Goal: Information Seeking & Learning: Learn about a topic

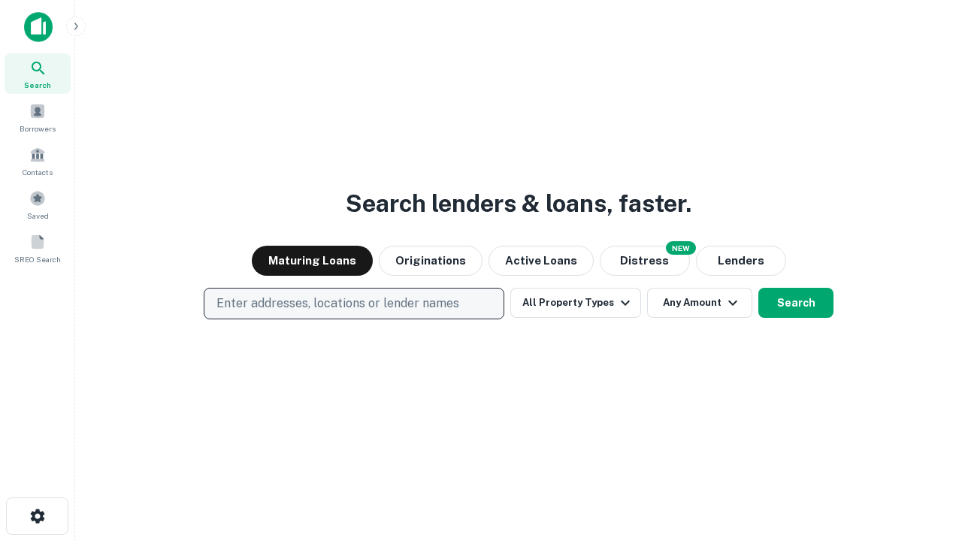
click at [353, 304] on p "Enter addresses, locations or lender names" at bounding box center [337, 304] width 243 height 18
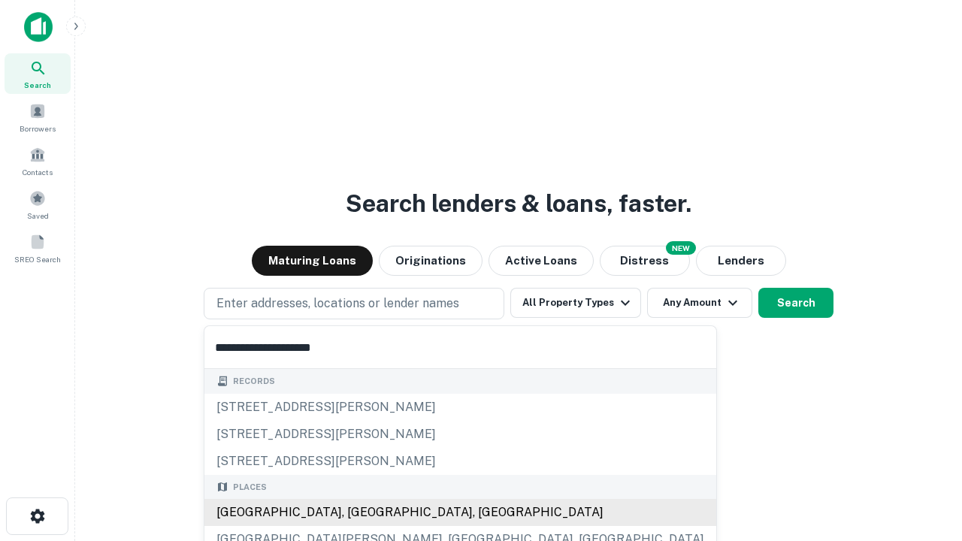
click at [359, 513] on div "[GEOGRAPHIC_DATA], [GEOGRAPHIC_DATA], [GEOGRAPHIC_DATA]" at bounding box center [460, 512] width 512 height 27
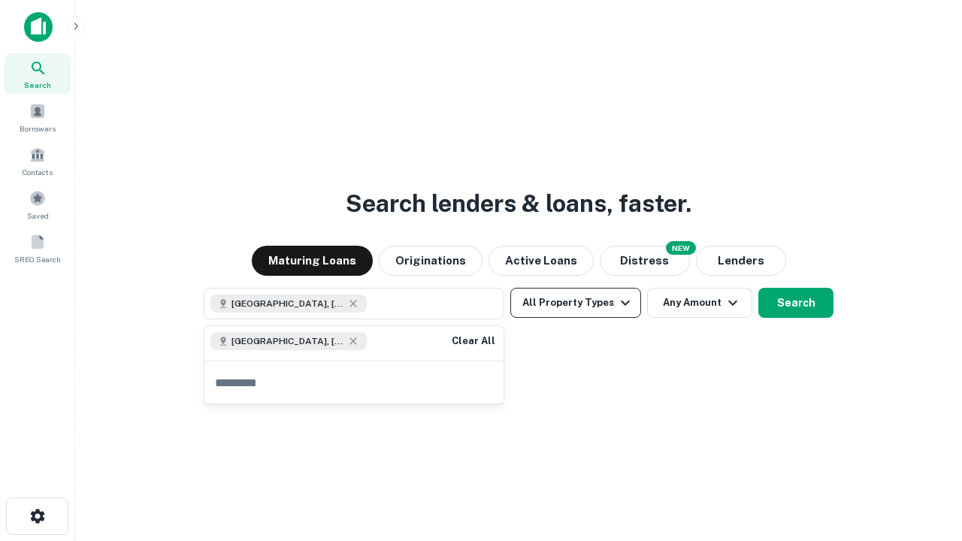
click at [576, 303] on button "All Property Types" at bounding box center [575, 303] width 131 height 30
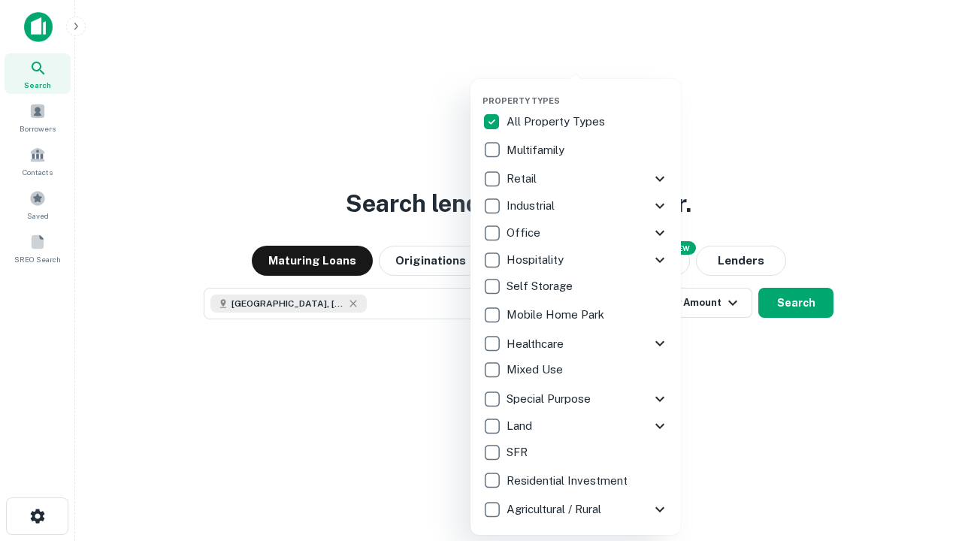
click at [588, 91] on button "button" at bounding box center [588, 91] width 210 height 1
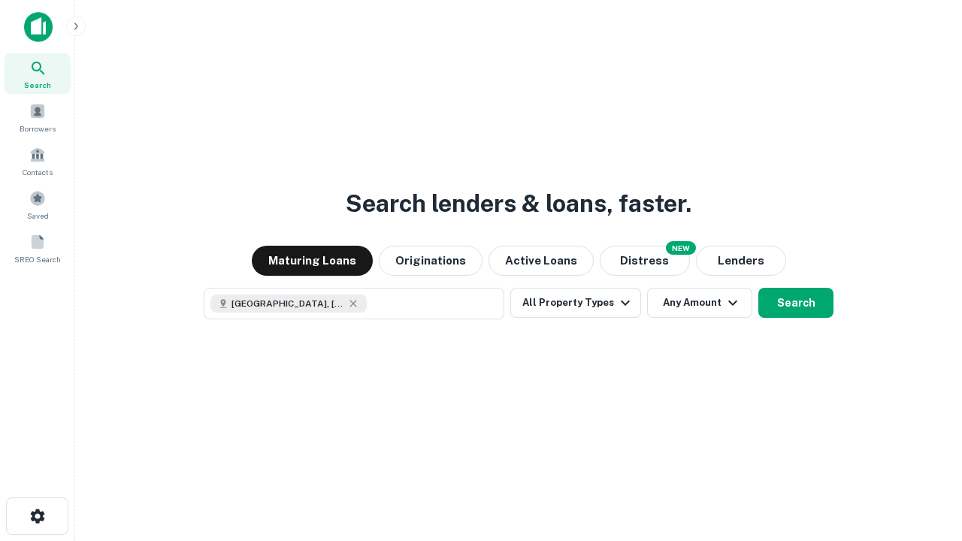
scroll to position [24, 0]
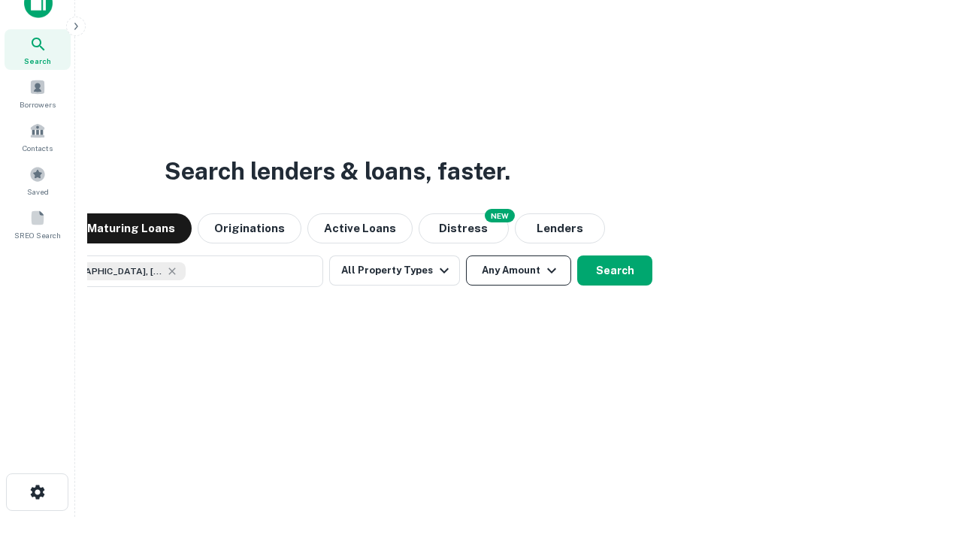
click at [466, 256] on button "Any Amount" at bounding box center [518, 271] width 105 height 30
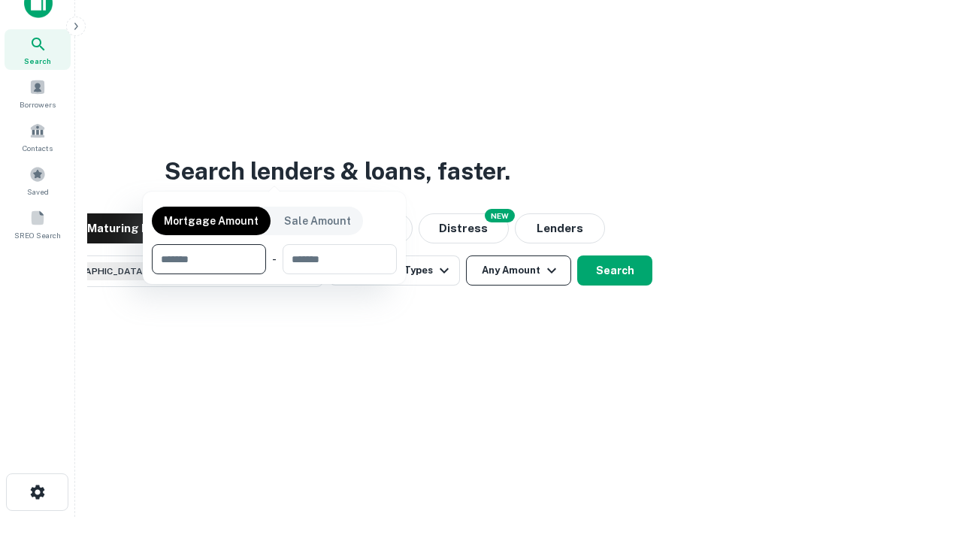
scroll to position [108, 425]
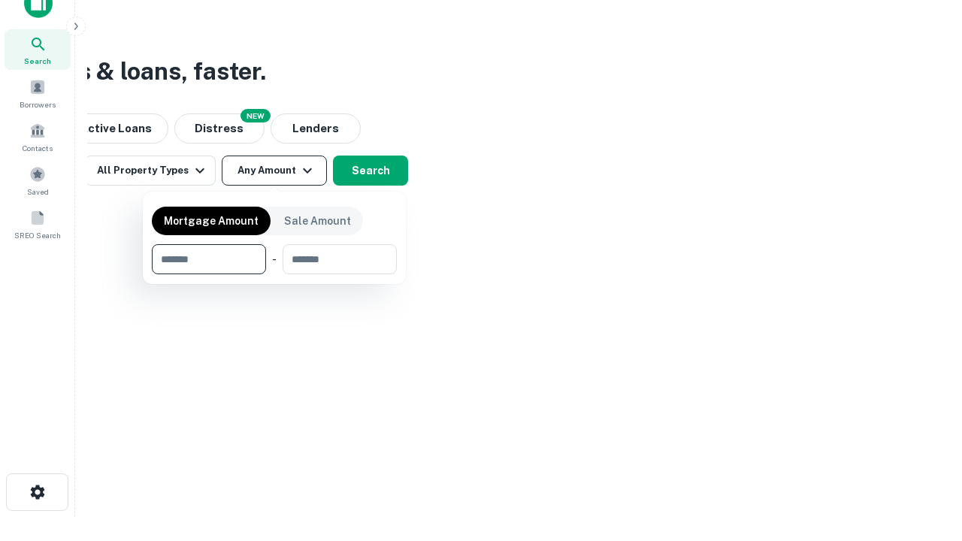
type input "*******"
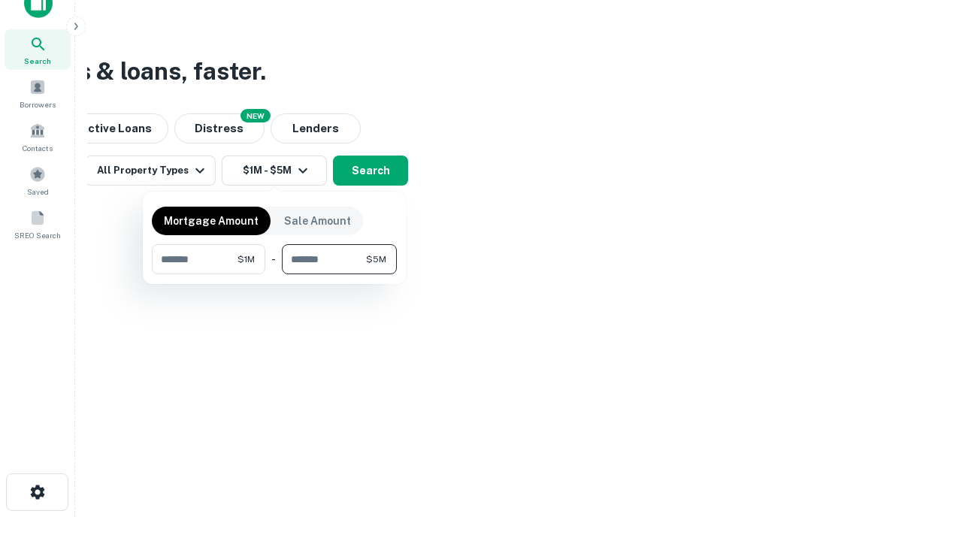
type input "*******"
click at [274, 274] on button "button" at bounding box center [274, 274] width 245 height 1
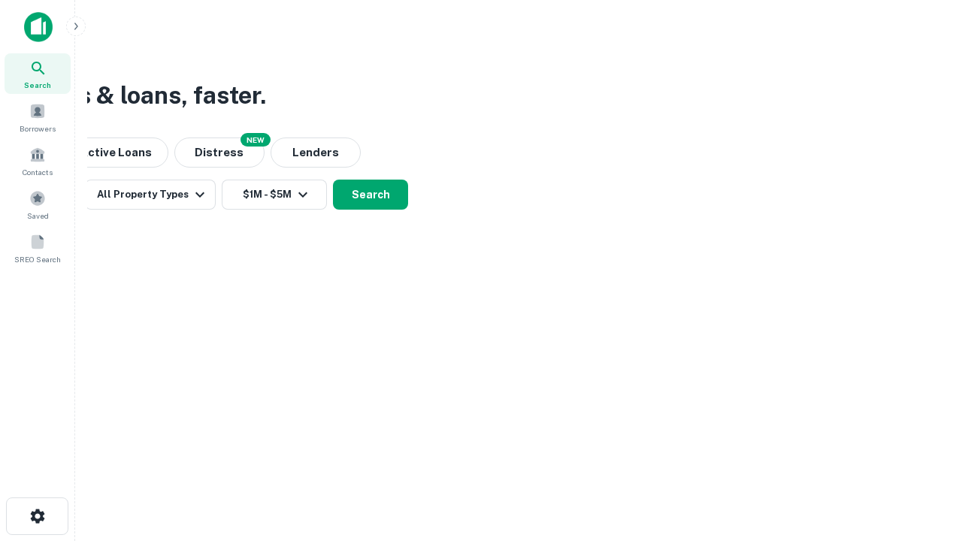
scroll to position [0, 0]
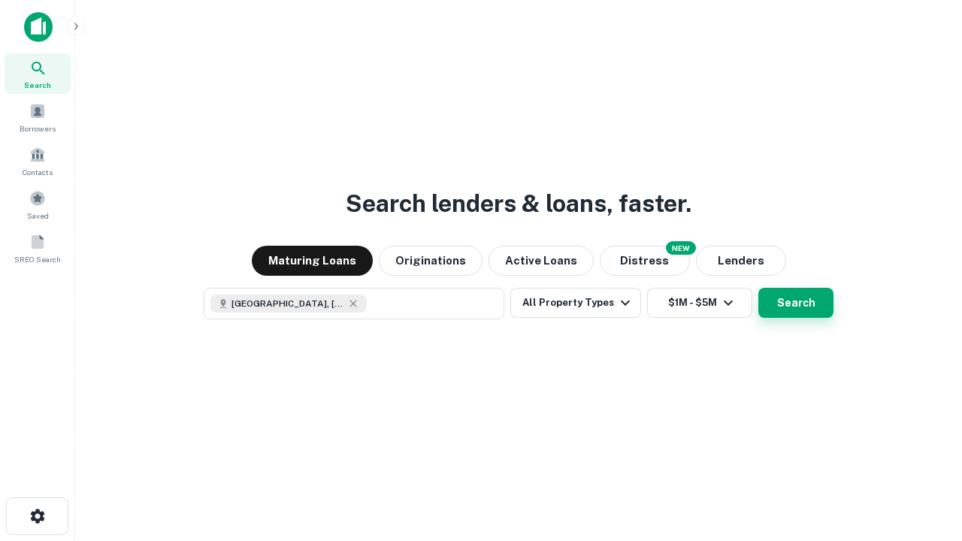
click at [758, 288] on button "Search" at bounding box center [795, 303] width 75 height 30
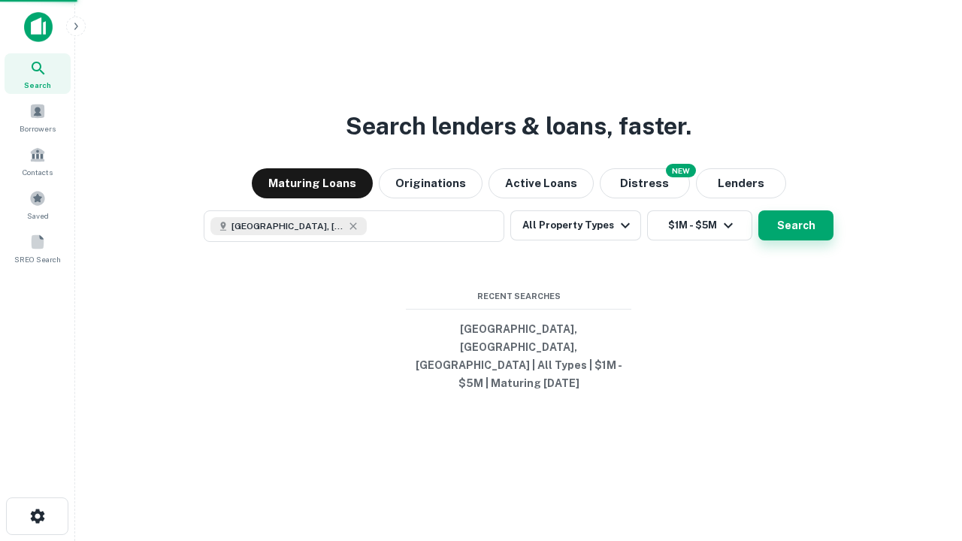
scroll to position [24, 0]
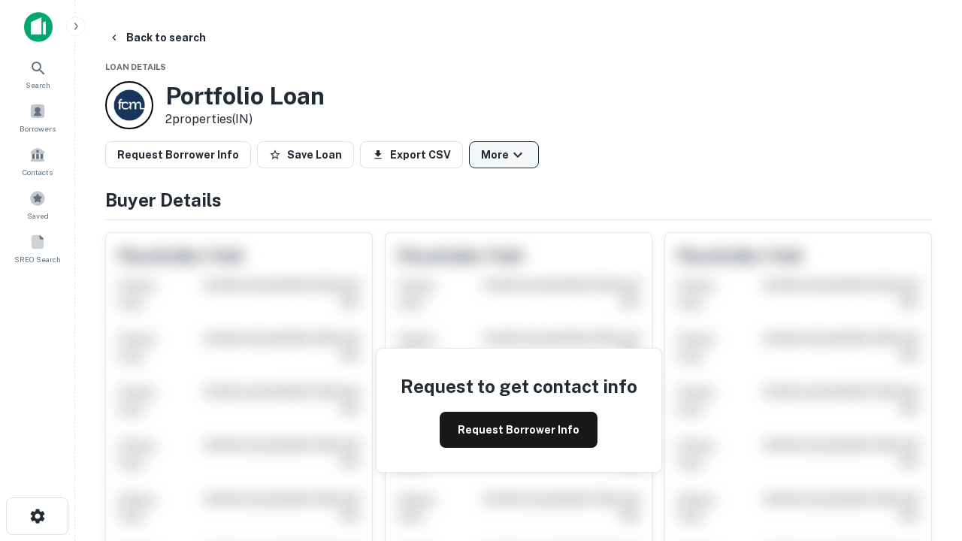
click at [504, 155] on button "More" at bounding box center [504, 154] width 70 height 27
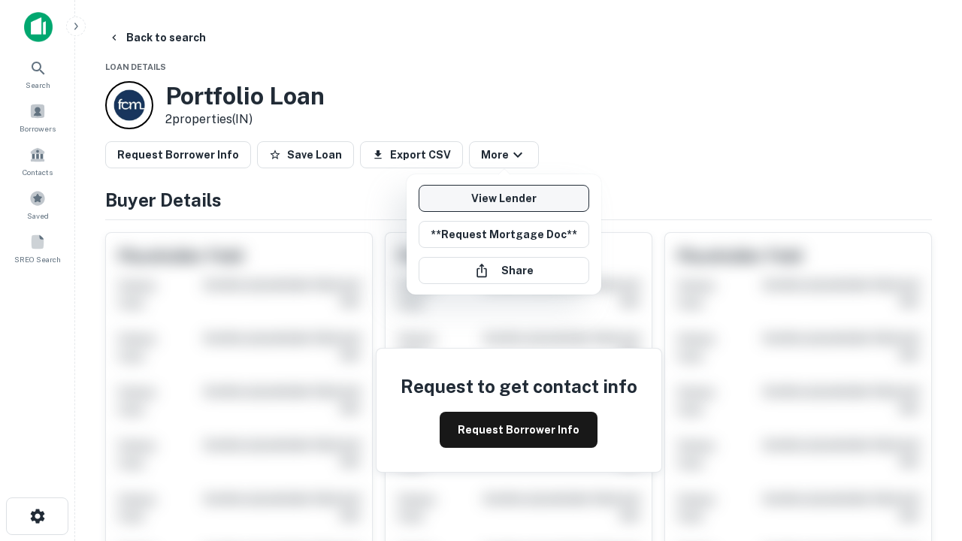
click at [504, 198] on link "View Lender" at bounding box center [504, 198] width 171 height 27
